Goal: Navigation & Orientation: Find specific page/section

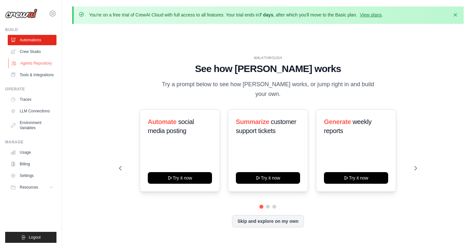
click at [44, 61] on link "Agents Repository" at bounding box center [32, 63] width 49 height 10
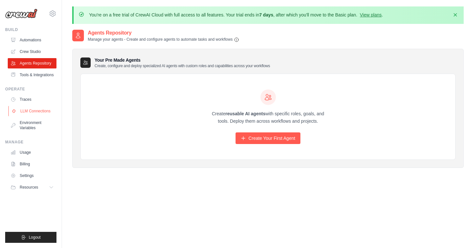
click at [32, 110] on link "LLM Connections" at bounding box center [32, 111] width 49 height 10
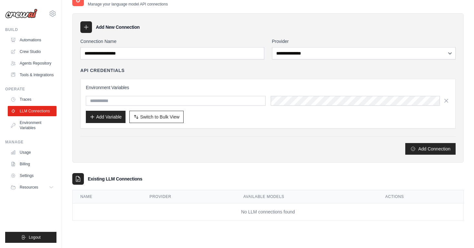
scroll to position [34, 0]
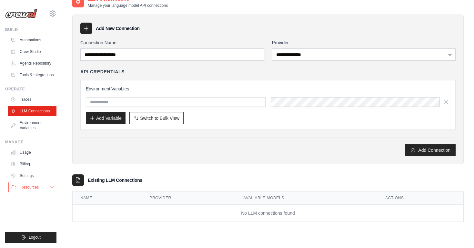
click at [39, 186] on button "Resources" at bounding box center [32, 187] width 49 height 10
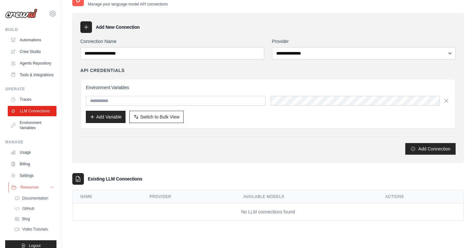
scroll to position [0, 0]
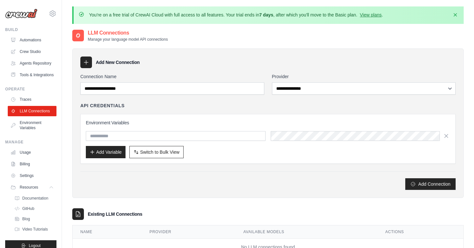
click at [169, 109] on div "API Credentials Environment Variables Add Variable Switch to Bulk View Switch t…" at bounding box center [268, 132] width 376 height 61
